Goal: Find contact information: Find contact information

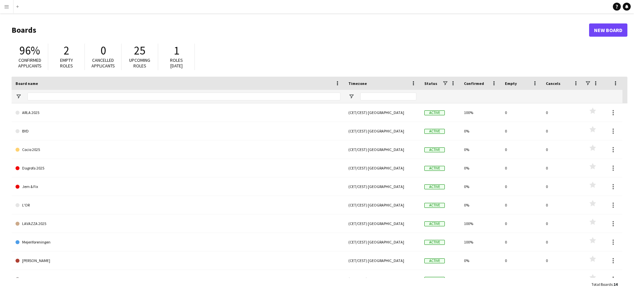
click at [3, 4] on button "Menu" at bounding box center [6, 6] width 13 height 13
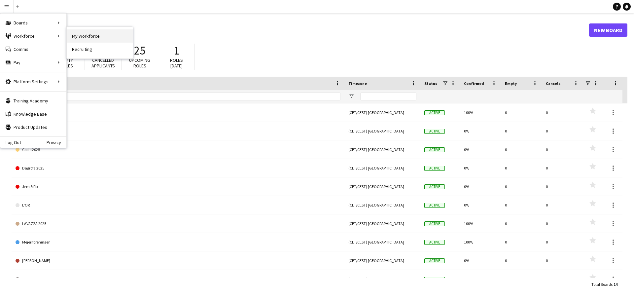
click at [86, 34] on link "My Workforce" at bounding box center [100, 35] width 66 height 13
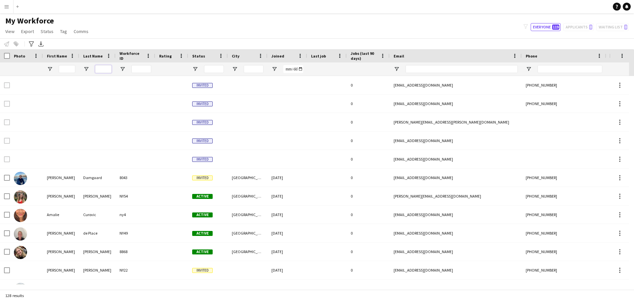
drag, startPoint x: 109, startPoint y: 71, endPoint x: 104, endPoint y: 70, distance: 4.4
click at [108, 70] on input "Last Name Filter Input" at bounding box center [103, 69] width 17 height 8
click at [67, 69] on input "First Name Filter Input" at bounding box center [67, 69] width 17 height 8
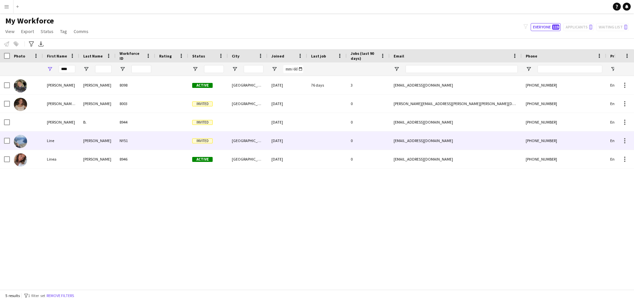
click at [116, 144] on div "NY51" at bounding box center [136, 140] width 40 height 18
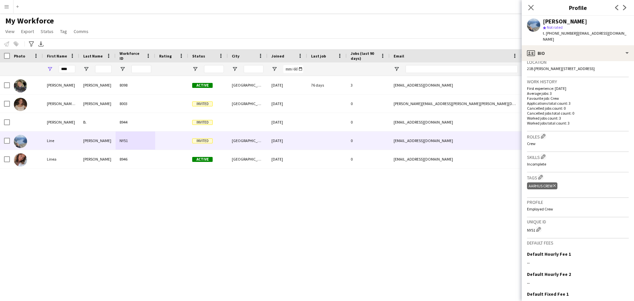
scroll to position [194, 0]
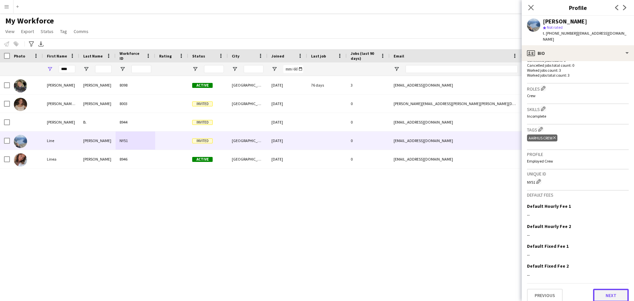
click at [600, 289] on button "Next" at bounding box center [611, 295] width 36 height 13
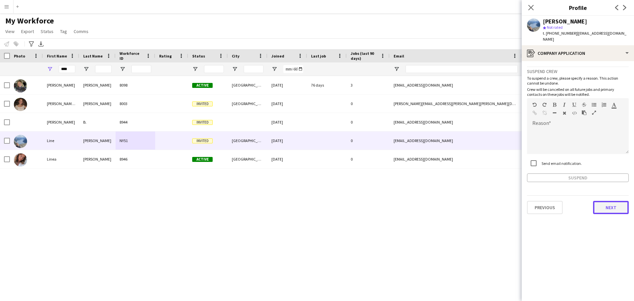
click at [613, 201] on button "Next" at bounding box center [611, 207] width 36 height 13
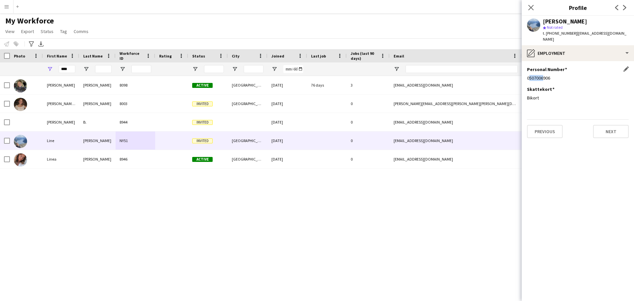
drag, startPoint x: 540, startPoint y: 74, endPoint x: 528, endPoint y: 77, distance: 12.4
click at [528, 77] on div "Personal Number Edit this field 0507006906" at bounding box center [578, 76] width 102 height 20
click at [552, 125] on button "Previous" at bounding box center [545, 131] width 36 height 13
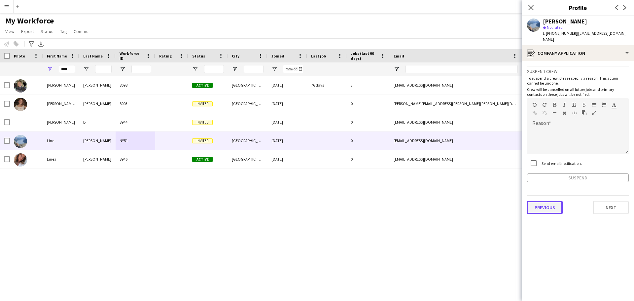
click at [544, 203] on button "Previous" at bounding box center [545, 207] width 36 height 13
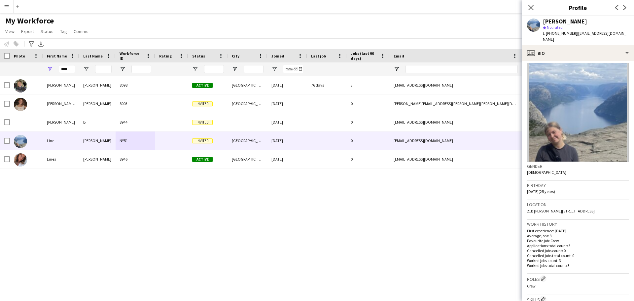
scroll to position [0, 0]
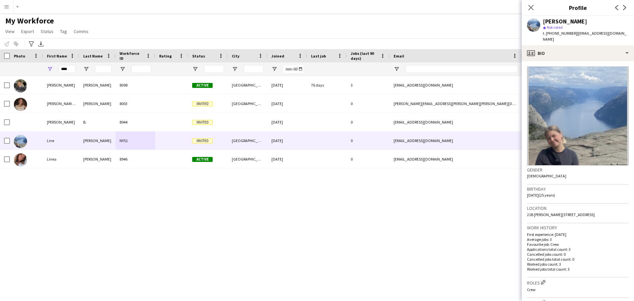
drag, startPoint x: 532, startPoint y: 25, endPoint x: 562, endPoint y: 65, distance: 49.3
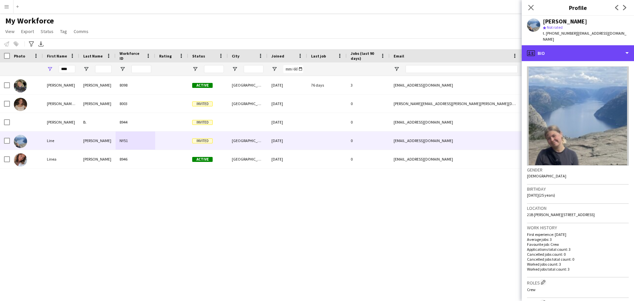
drag, startPoint x: 562, startPoint y: 65, endPoint x: 585, endPoint y: 39, distance: 34.8
click at [585, 45] on div "profile Bio" at bounding box center [578, 53] width 112 height 16
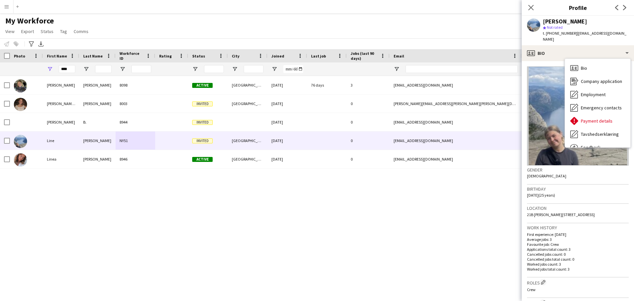
click at [554, 32] on span "t. [PHONE_NUMBER]" at bounding box center [560, 33] width 34 height 5
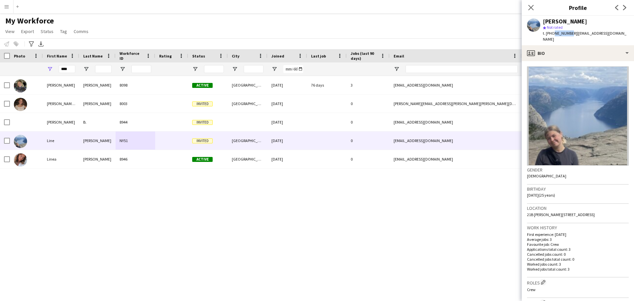
drag, startPoint x: 552, startPoint y: 34, endPoint x: 567, endPoint y: 32, distance: 15.2
click at [567, 32] on span "t. [PHONE_NUMBER]" at bounding box center [560, 33] width 34 height 5
click at [533, 5] on icon at bounding box center [531, 7] width 6 height 6
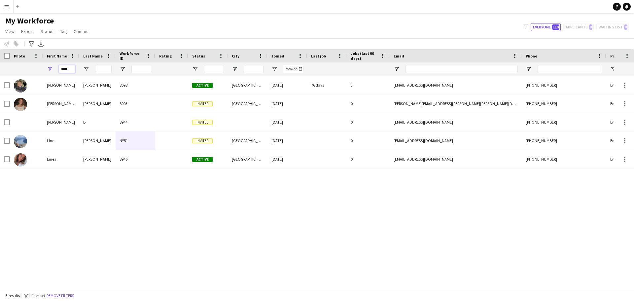
click at [65, 68] on input "****" at bounding box center [67, 69] width 17 height 8
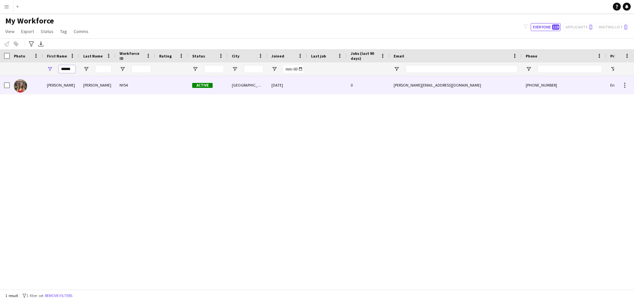
type input "******"
click at [80, 88] on div "[PERSON_NAME]" at bounding box center [97, 85] width 36 height 18
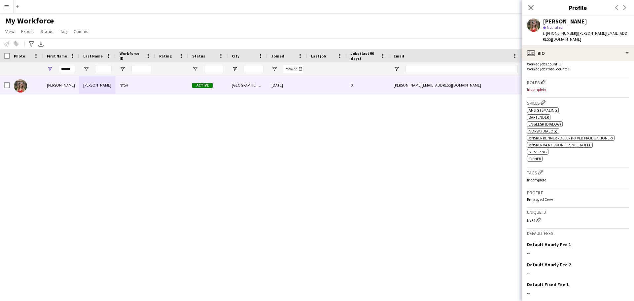
scroll to position [233, 0]
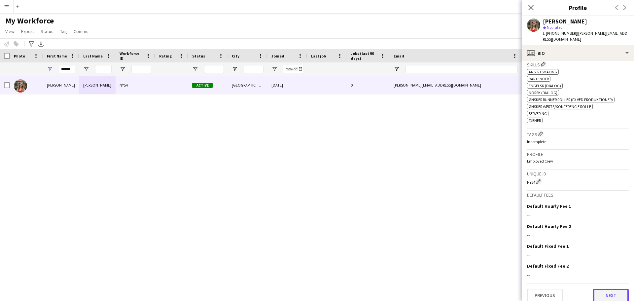
click at [602, 289] on button "Next" at bounding box center [611, 295] width 36 height 13
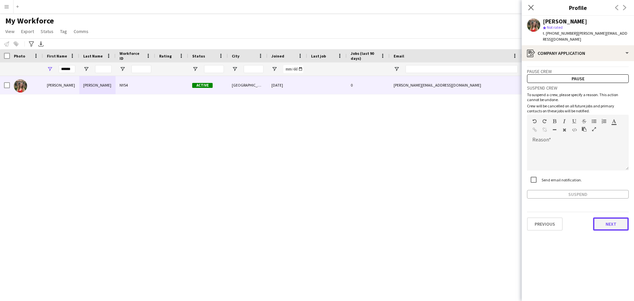
click at [599, 220] on button "Next" at bounding box center [611, 223] width 36 height 13
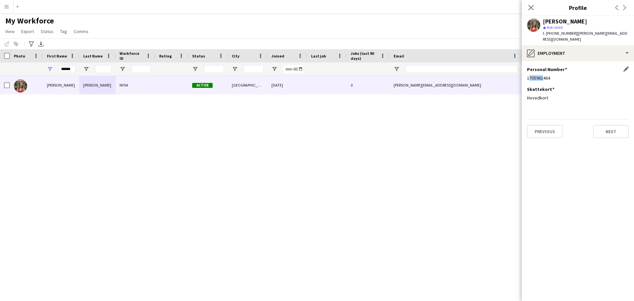
drag, startPoint x: 527, startPoint y: 73, endPoint x: 542, endPoint y: 72, distance: 14.9
click at [542, 75] on div "1705961464" at bounding box center [578, 78] width 102 height 6
drag, startPoint x: 551, startPoint y: 33, endPoint x: 567, endPoint y: 34, distance: 16.6
click at [567, 34] on span "t. [PHONE_NUMBER]" at bounding box center [560, 33] width 34 height 5
copy span "26343776"
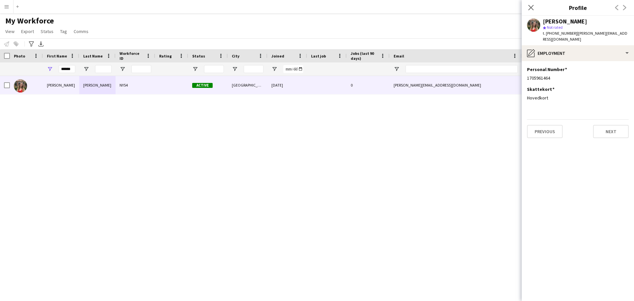
click at [603, 30] on div "star Not rated" at bounding box center [586, 27] width 86 height 6
drag, startPoint x: 616, startPoint y: 31, endPoint x: 570, endPoint y: 36, distance: 45.5
click at [570, 36] on span "| [PERSON_NAME][EMAIL_ADDRESS][DOMAIN_NAME]" at bounding box center [585, 36] width 85 height 11
copy span "[PERSON_NAME][EMAIL_ADDRESS][DOMAIN_NAME]"
click at [540, 133] on app-section-data-types "Personal Number Edit this field 1705961464 Skattekort Edit this field Hovedkort…" at bounding box center [578, 181] width 112 height 240
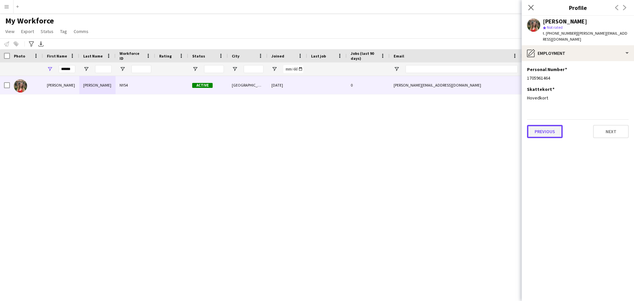
click at [540, 130] on button "Previous" at bounding box center [545, 131] width 36 height 13
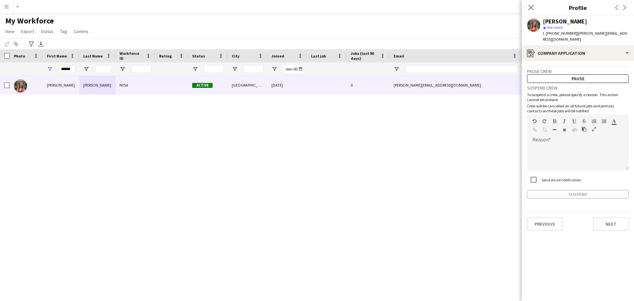
click at [550, 212] on div "Previous Next" at bounding box center [578, 221] width 102 height 19
click at [550, 217] on button "Previous" at bounding box center [545, 223] width 36 height 13
